Goal: Task Accomplishment & Management: Use online tool/utility

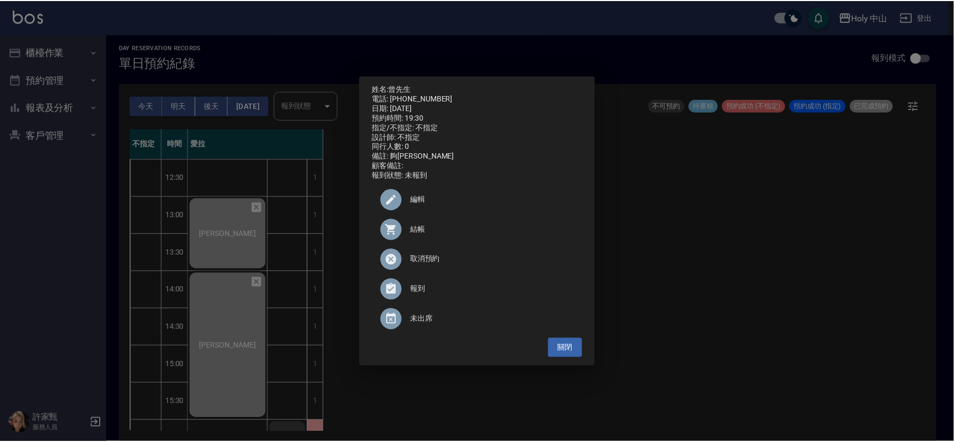
scroll to position [336, 0]
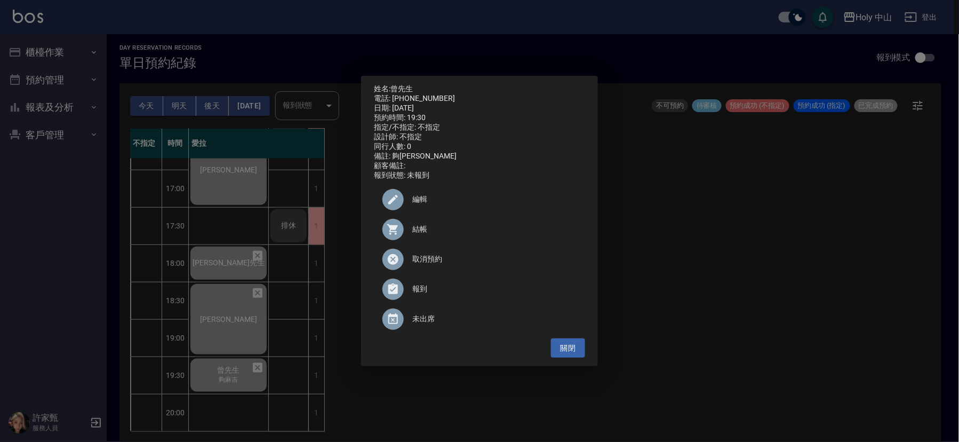
click at [775, 292] on div "姓名: 曾先生 電話: [PHONE_NUMBER] 日期: [DATE] 預約時間: 19:30 指定/不指定: 不指定 設計師: 不指定 同行人數: 0 …" at bounding box center [479, 221] width 959 height 442
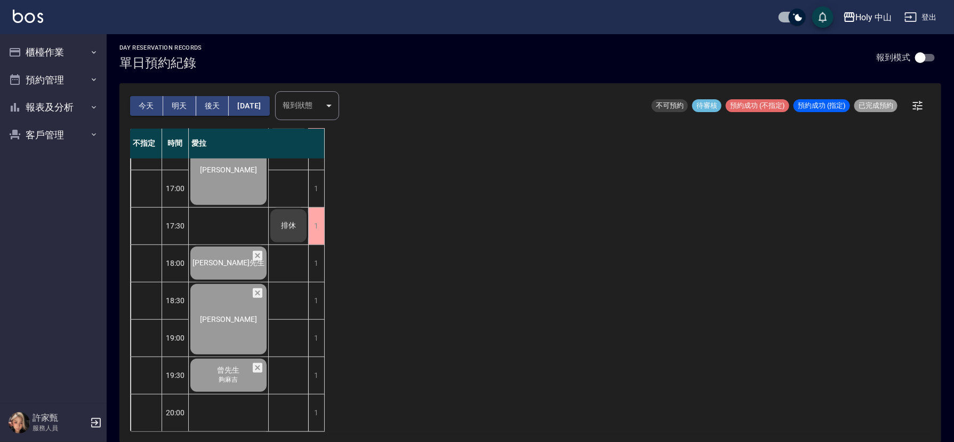
drag, startPoint x: 177, startPoint y: 110, endPoint x: 165, endPoint y: 133, distance: 25.8
click at [177, 111] on button "明天" at bounding box center [179, 106] width 33 height 20
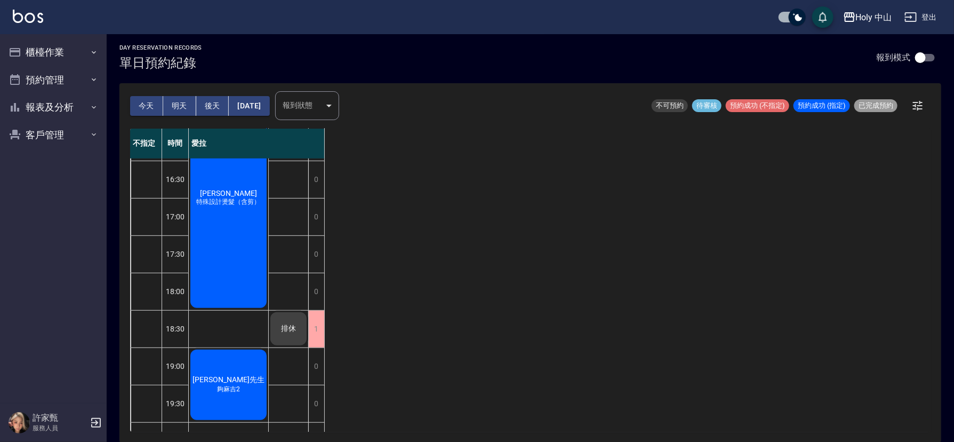
scroll to position [336, 0]
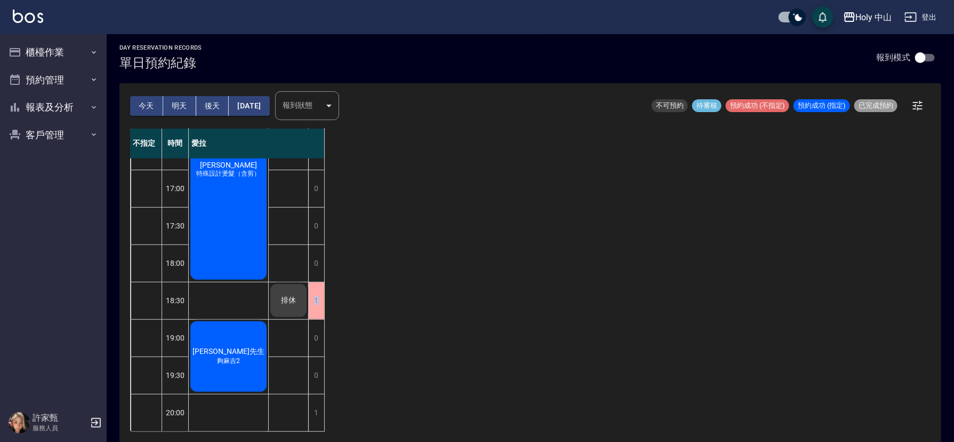
drag, startPoint x: 459, startPoint y: 277, endPoint x: 455, endPoint y: 270, distance: 7.9
click at [455, 268] on div "不指定 時間 愛拉 12:30 13:00 13:30 14:00 14:30 15:00 15:30 16:00 16:30 17:00 17:30 18:…" at bounding box center [530, 280] width 801 height 303
click at [463, 286] on div "不指定 時間 愛拉 12:30 13:00 13:30 14:00 14:30 15:00 15:30 16:00 16:30 17:00 17:30 18:…" at bounding box center [530, 280] width 801 height 303
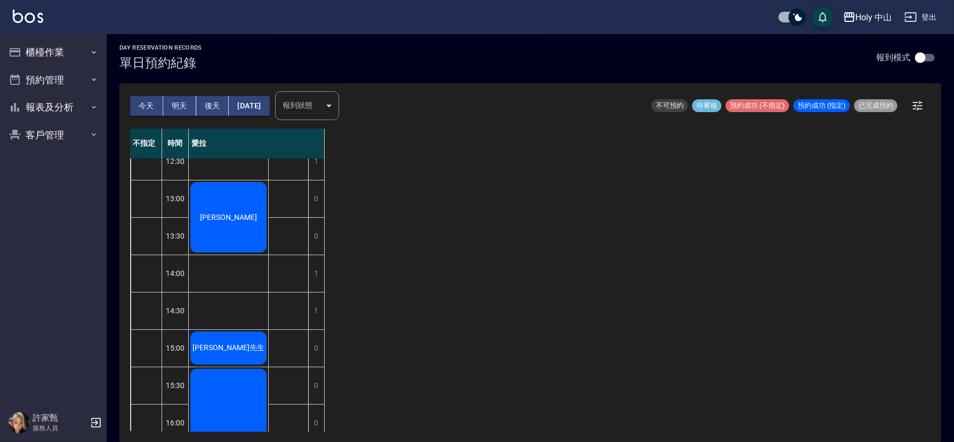
scroll to position [0, 0]
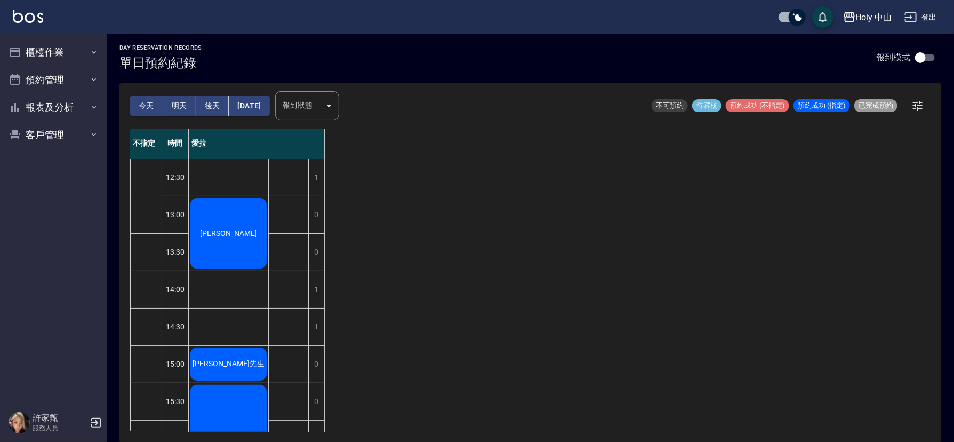
click at [143, 102] on button "今天" at bounding box center [146, 106] width 33 height 20
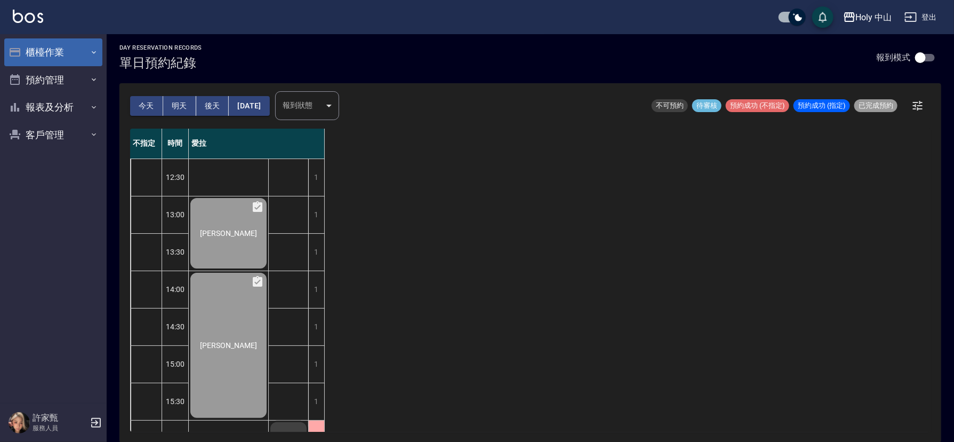
click at [63, 52] on button "櫃檯作業" at bounding box center [53, 52] width 98 height 28
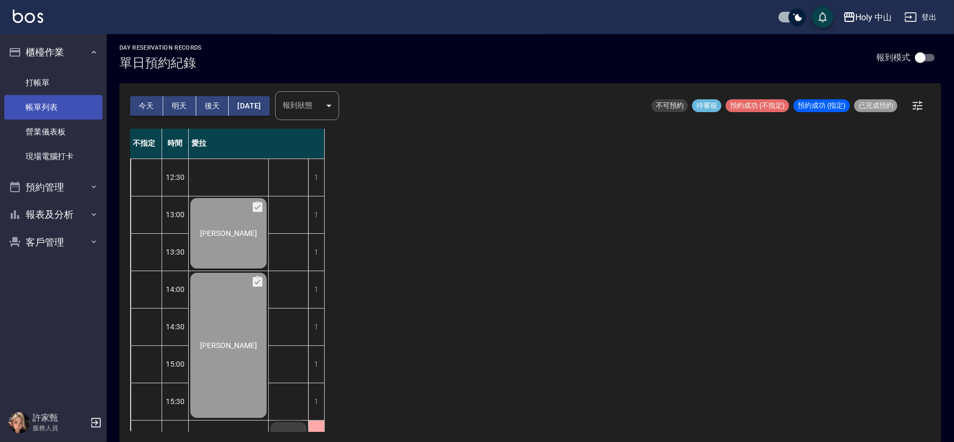
click at [84, 109] on link "帳單列表" at bounding box center [53, 107] width 98 height 25
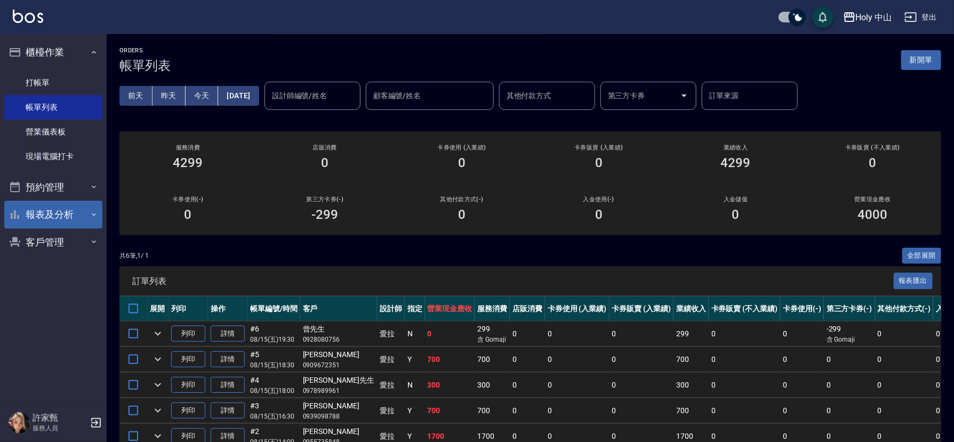
click at [70, 217] on button "報表及分析" at bounding box center [53, 215] width 98 height 28
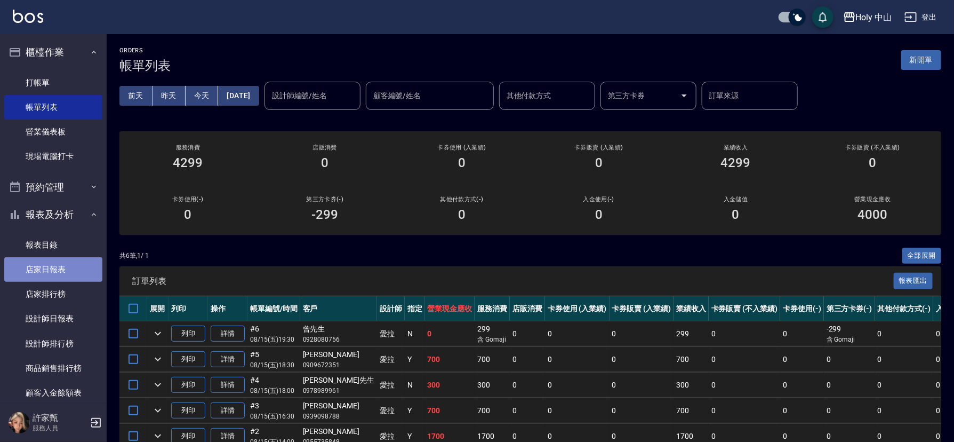
click at [55, 273] on link "店家日報表" at bounding box center [53, 269] width 98 height 25
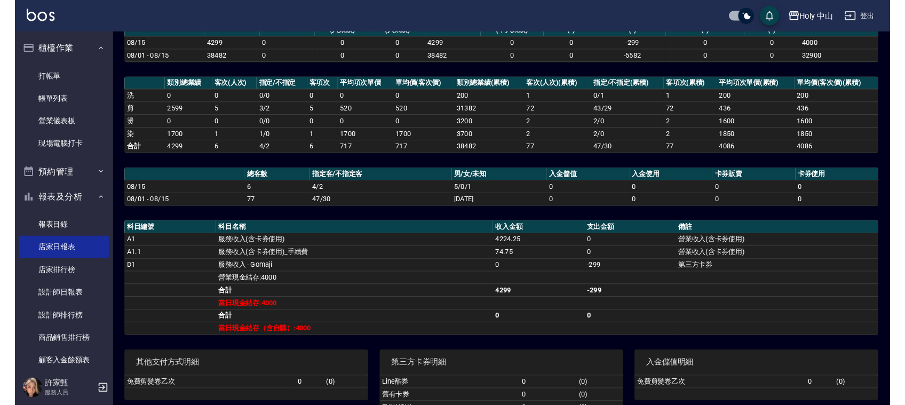
scroll to position [23, 0]
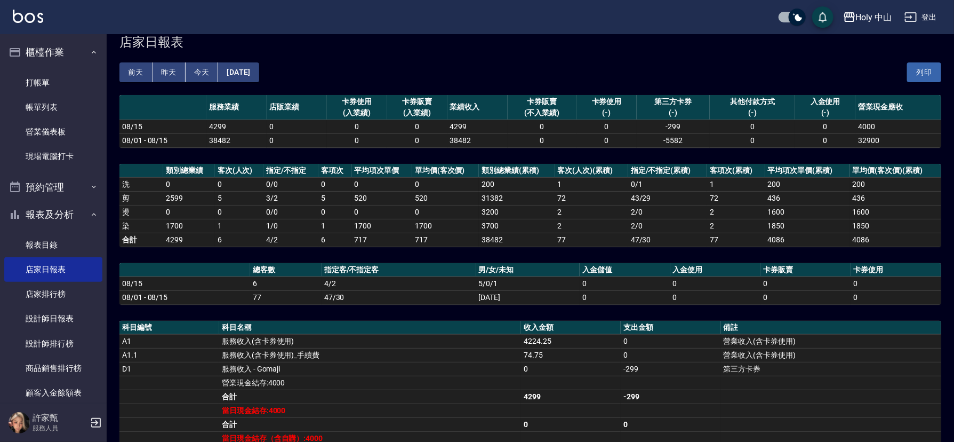
click at [552, 441] on html "Holy 中山 登出 櫃檯作業 打帳單 帳單列表 營業儀表板 現場電腦打卡 預約管理 預約管理 單日預約紀錄 單週預約紀錄 報表及分析 報表目錄 店家日報表 …" at bounding box center [477, 288] width 954 height 622
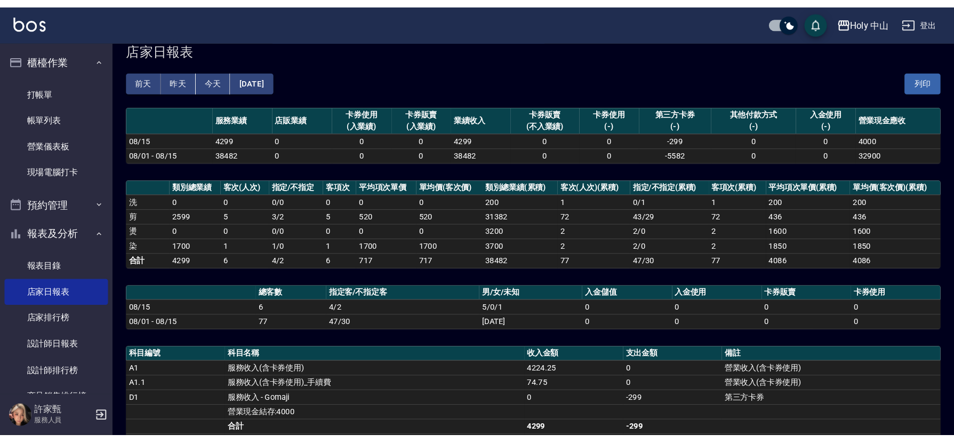
scroll to position [0, 0]
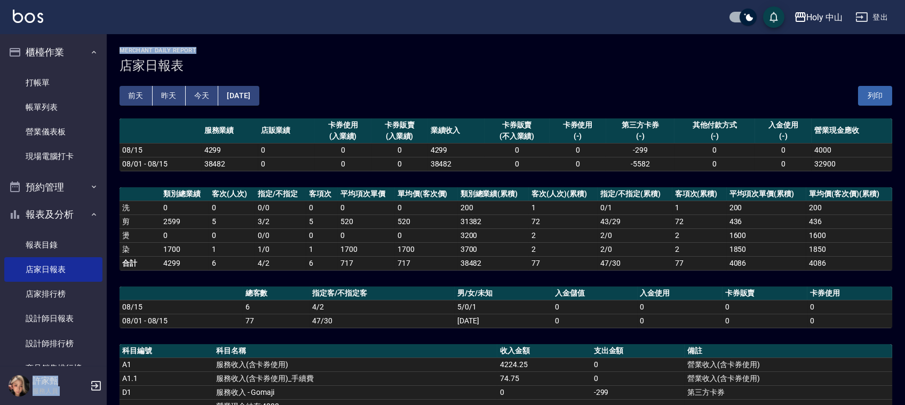
drag, startPoint x: 461, startPoint y: 10, endPoint x: 378, endPoint y: -47, distance: 100.2
click at [378, 0] on html "Holy 中山 登出 櫃檯作業 打帳單 帳單列表 營業儀表板 現場電腦打卡 預約管理 預約管理 單日預約紀錄 單週預約紀錄 報表及分析 報表目錄 店家日報表 …" at bounding box center [452, 311] width 905 height 622
click at [330, 13] on div "Holy 中山 登出" at bounding box center [452, 17] width 905 height 34
drag, startPoint x: 325, startPoint y: 30, endPoint x: 270, endPoint y: 1, distance: 62.0
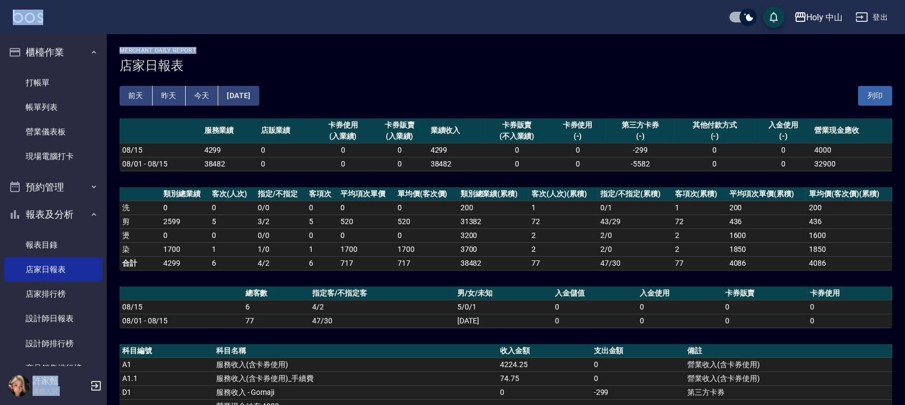
click at [280, 9] on div "Holy 中山 登出 櫃檯作業 打帳單 帳單列表 營業儀表板 現場電腦打卡 預約管理 預約管理 單日預約紀錄 單週預約紀錄 報表及分析 報表目錄 店家日報表 …" at bounding box center [452, 311] width 905 height 622
drag, startPoint x: 650, startPoint y: 86, endPoint x: 344, endPoint y: 24, distance: 312.5
click at [344, 24] on div "Holy 中山 登出 櫃檯作業 打帳單 帳單列表 營業儀表板 現場電腦打卡 預約管理 預約管理 單日預約紀錄 單週預約紀錄 報表及分析 報表目錄 店家日報表 …" at bounding box center [452, 311] width 905 height 622
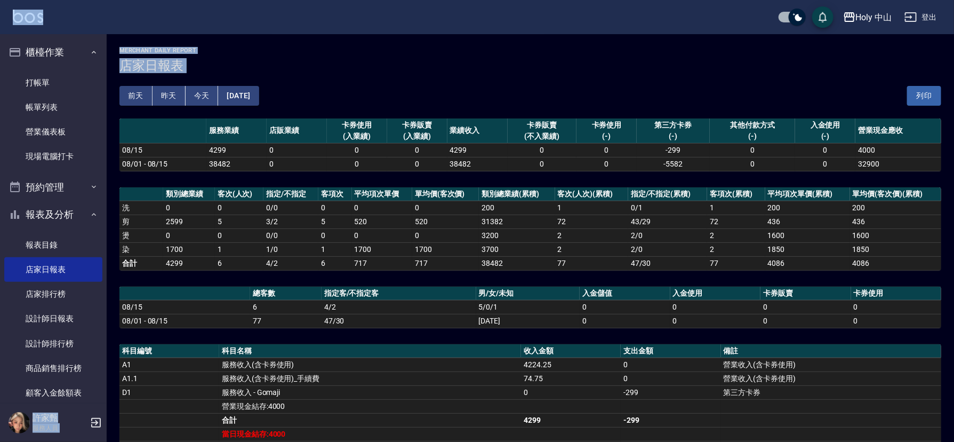
click at [513, 42] on div "Holy 中山 2025-08-15 店家日報表 列印時間： 2025-08-15-20:27 Merchant Daily Report 店家日報表 前天 …" at bounding box center [531, 328] width 848 height 588
click at [241, 95] on button "[DATE]" at bounding box center [238, 96] width 41 height 20
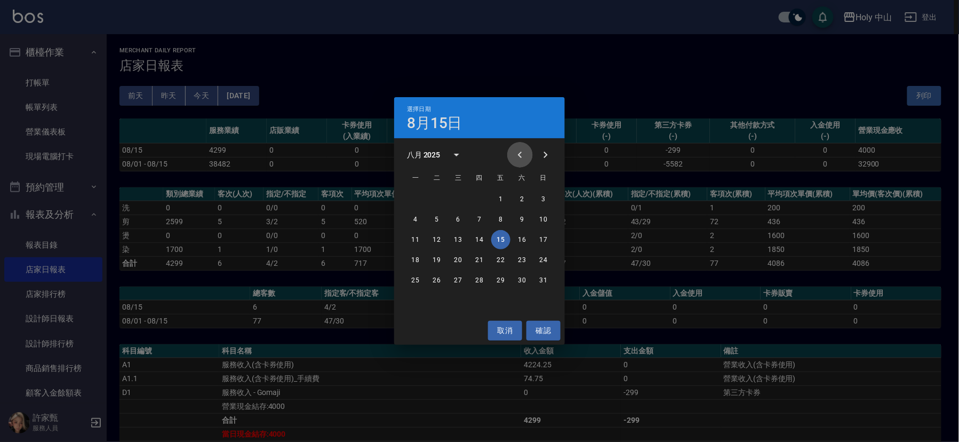
click at [519, 153] on icon "Previous month" at bounding box center [520, 154] width 13 height 13
click at [436, 237] on button "15" at bounding box center [436, 239] width 19 height 19
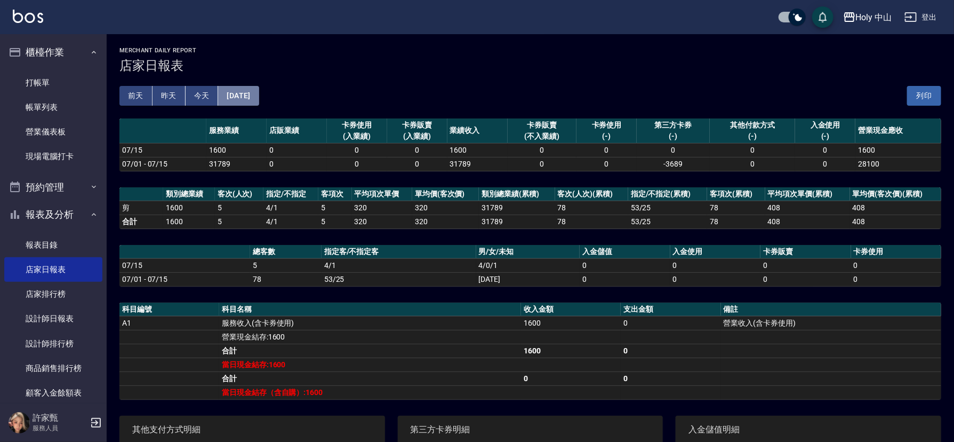
click at [241, 92] on button "2025/07/15" at bounding box center [238, 96] width 41 height 20
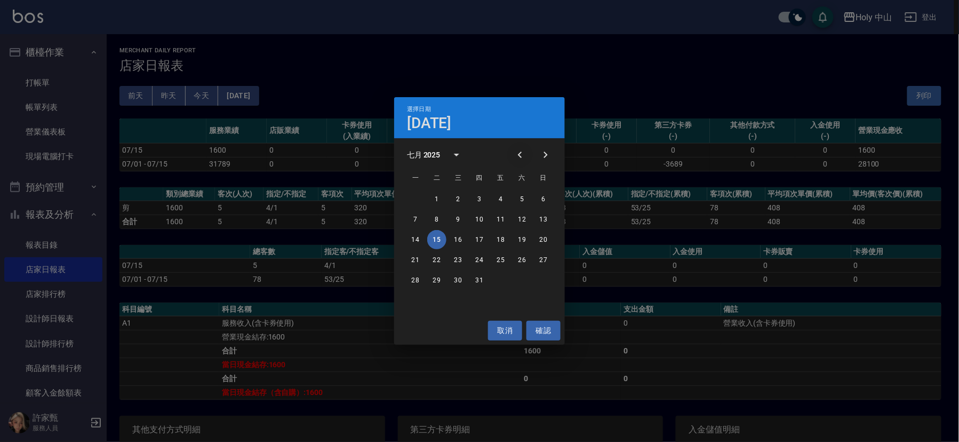
click at [521, 152] on icon "Previous month" at bounding box center [520, 154] width 13 height 13
click at [546, 238] on button "15" at bounding box center [543, 239] width 19 height 19
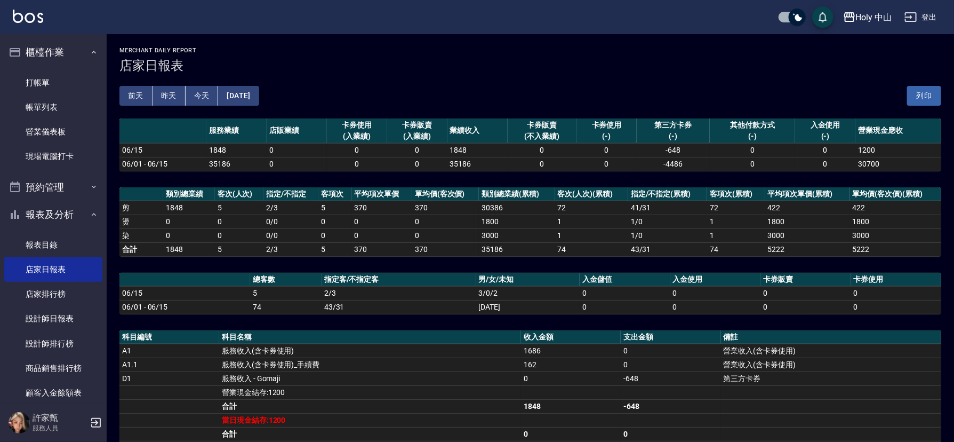
click at [232, 92] on button "2025/06/15" at bounding box center [238, 96] width 41 height 20
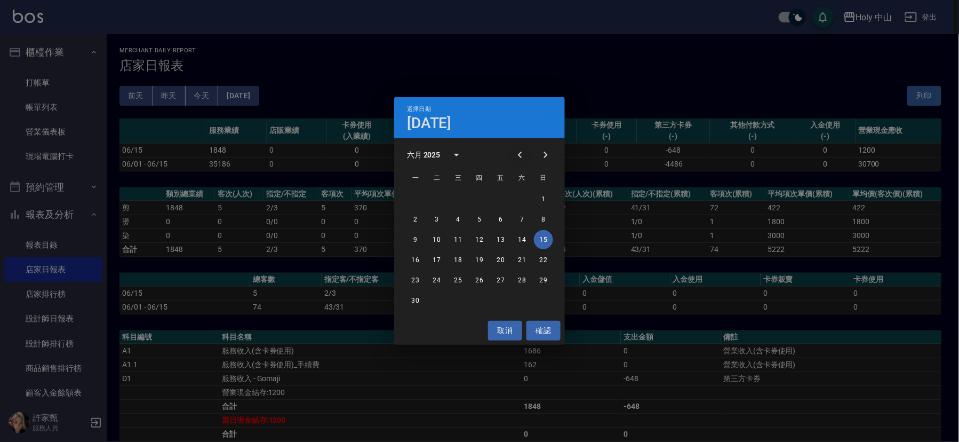
click at [521, 152] on icon "Previous month" at bounding box center [520, 154] width 13 height 13
click at [480, 236] on button "15" at bounding box center [479, 239] width 19 height 19
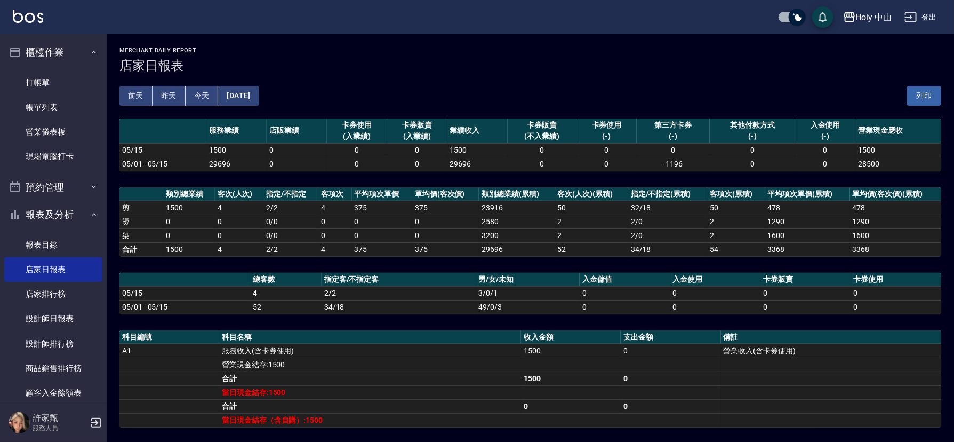
click at [257, 95] on button "2025/05/15" at bounding box center [238, 96] width 41 height 20
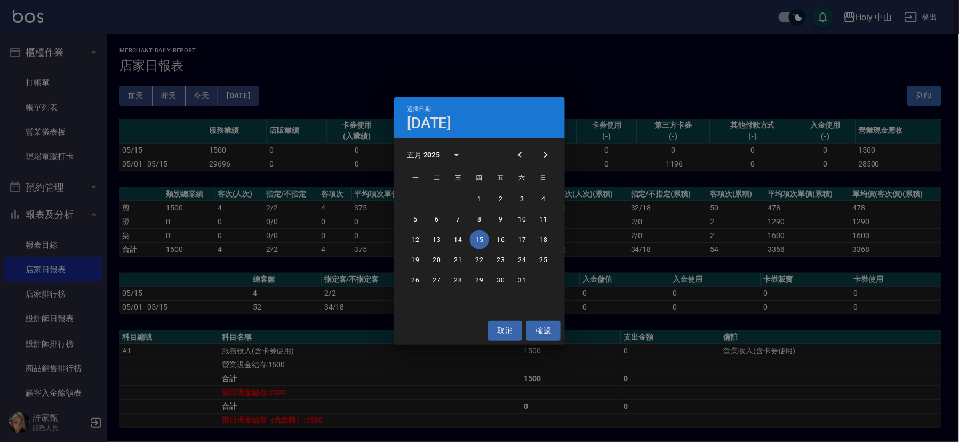
click at [205, 95] on div "選擇日期 5月15日 五月 2025 一 二 三 四 五 六 日 1 2 3 4 5 6 7 8 9 10 11 12 13 14 15 16 17 18 1…" at bounding box center [479, 221] width 959 height 442
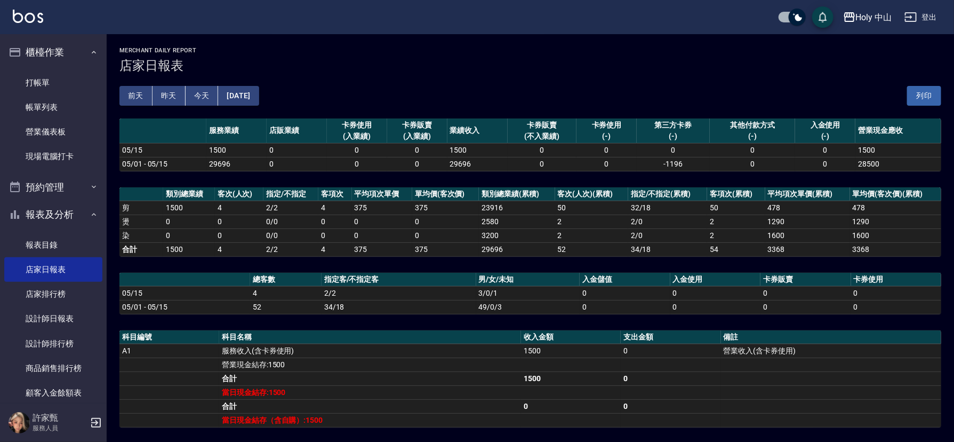
click at [203, 96] on button "今天" at bounding box center [202, 96] width 33 height 20
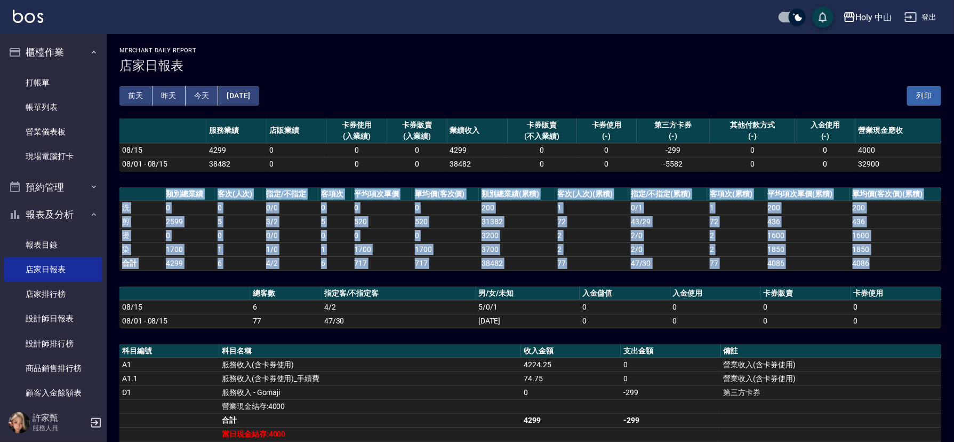
drag, startPoint x: 108, startPoint y: 217, endPoint x: 118, endPoint y: 280, distance: 63.2
click at [118, 280] on div "Holy 中山 2025-08-15 店家日報表 列印時間： 2025-08-15-20:32 Merchant Daily Report 店家日報表 前天 …" at bounding box center [531, 328] width 848 height 588
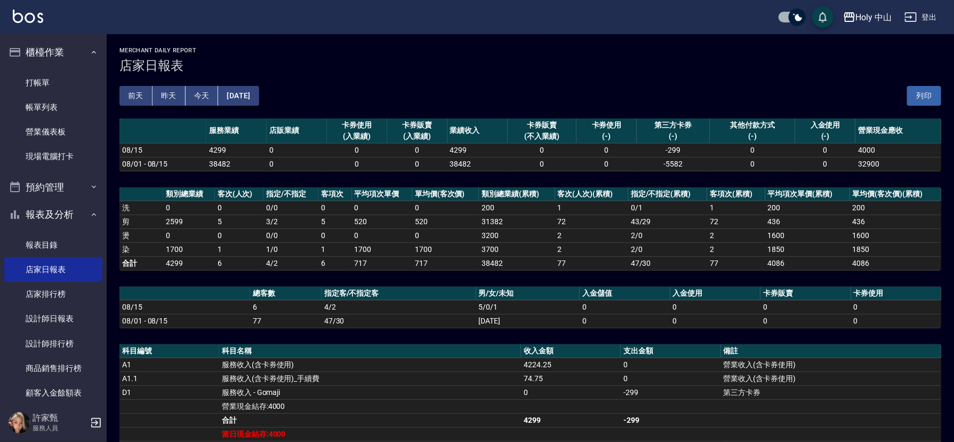
click at [379, 79] on div "前天 昨天 今天 2025/08/15 列印" at bounding box center [531, 95] width 822 height 45
click at [74, 242] on link "報表目錄" at bounding box center [53, 245] width 98 height 25
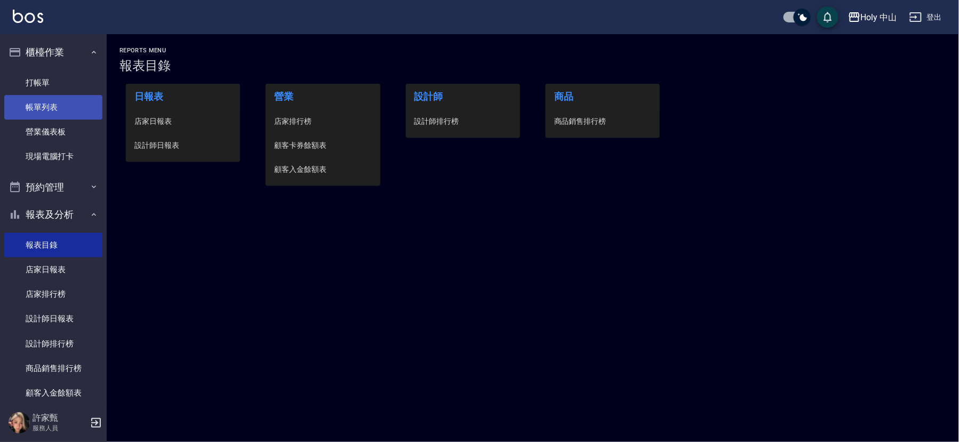
click at [80, 103] on link "帳單列表" at bounding box center [53, 107] width 98 height 25
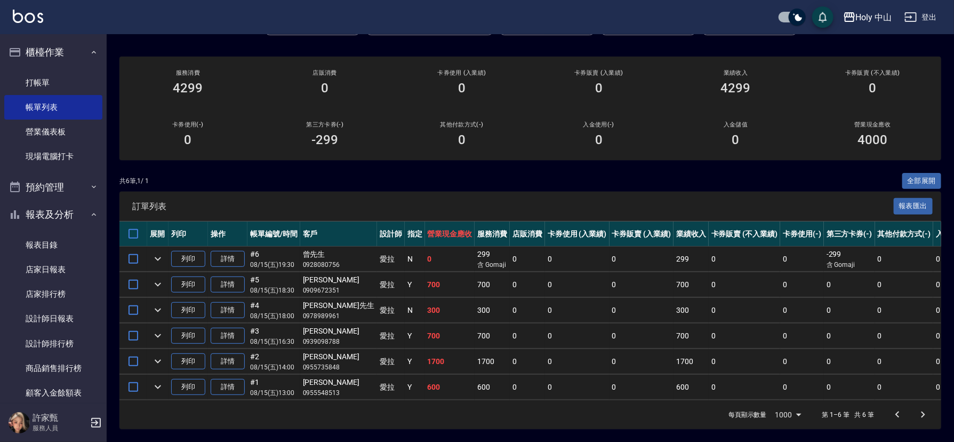
scroll to position [87, 0]
click at [78, 83] on link "打帳單" at bounding box center [53, 82] width 98 height 25
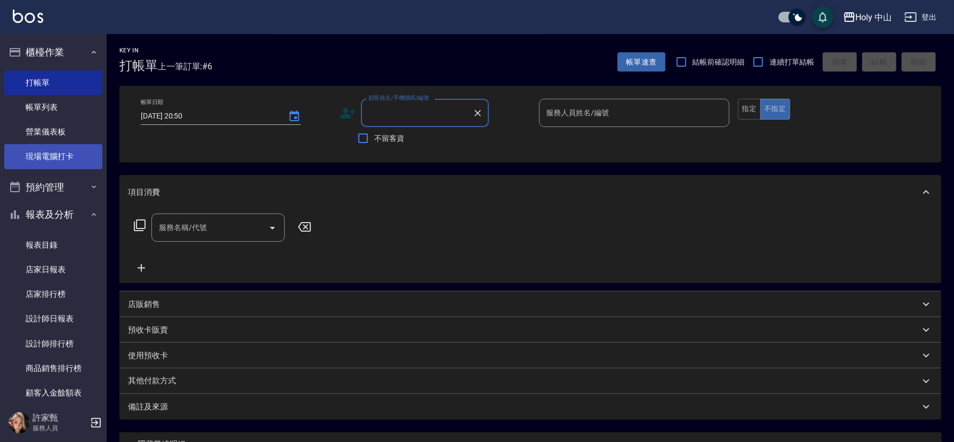
click at [51, 158] on link "現場電腦打卡" at bounding box center [53, 156] width 98 height 25
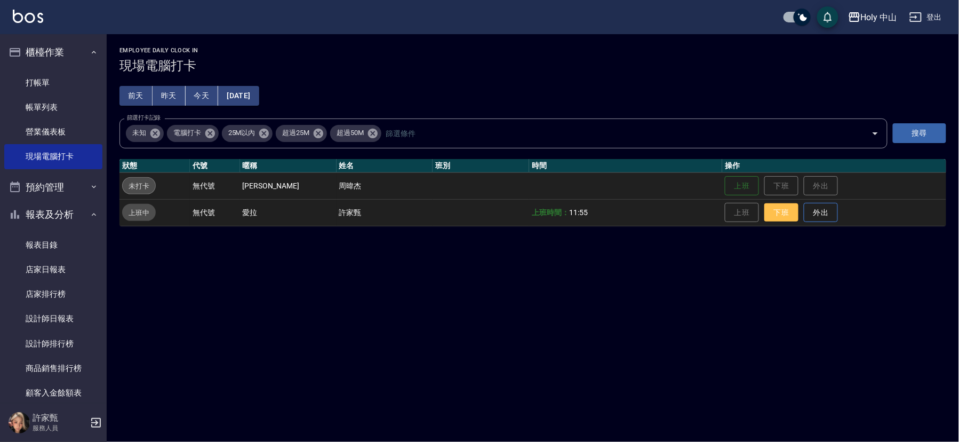
click at [770, 210] on button "下班" at bounding box center [782, 212] width 34 height 19
